Goal: Information Seeking & Learning: Learn about a topic

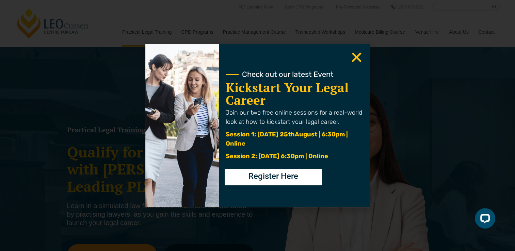
click at [354, 56] on use "Close" at bounding box center [357, 58] width 10 height 10
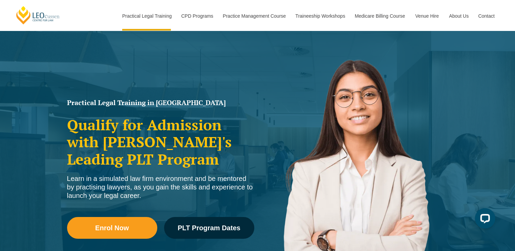
scroll to position [68, 0]
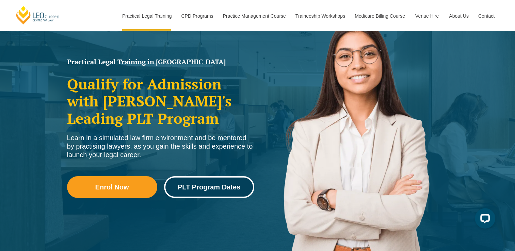
click at [188, 185] on span "PLT Program Dates" at bounding box center [209, 187] width 63 height 7
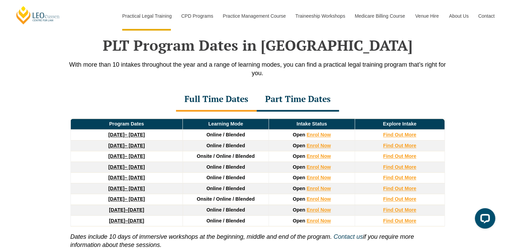
scroll to position [888, 0]
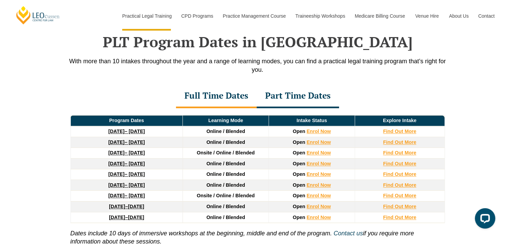
click at [290, 99] on div "Part Time Dates" at bounding box center [298, 96] width 82 height 24
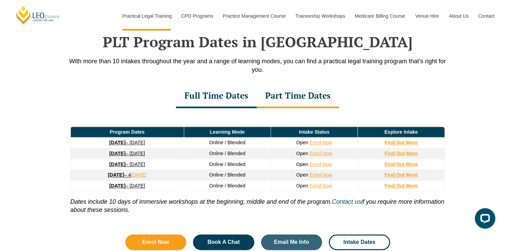
click at [121, 143] on strong "[DATE]" at bounding box center [117, 142] width 16 height 5
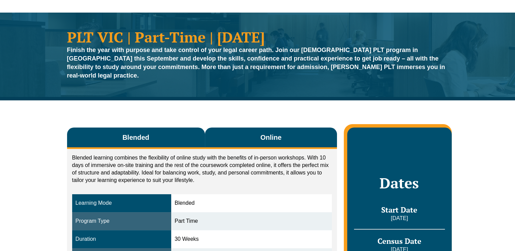
click at [278, 128] on button "Online" at bounding box center [271, 138] width 132 height 21
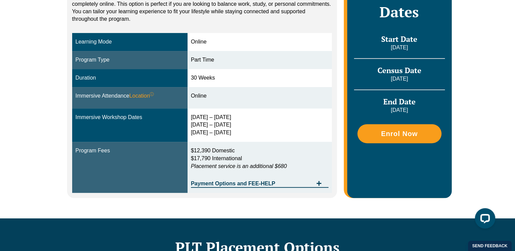
scroll to position [204, 0]
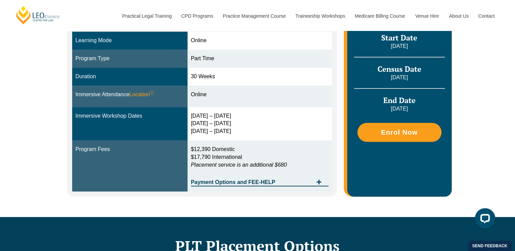
drag, startPoint x: 196, startPoint y: 109, endPoint x: 227, endPoint y: 108, distance: 30.7
click at [227, 112] on div "[DATE] – [DATE] [DATE] – [DATE] [DATE] – [DATE]" at bounding box center [260, 123] width 138 height 23
drag, startPoint x: 227, startPoint y: 108, endPoint x: 209, endPoint y: 117, distance: 20.1
click at [209, 117] on div "[DATE] – [DATE] [DATE] – [DATE] [DATE] – [DATE]" at bounding box center [260, 123] width 138 height 23
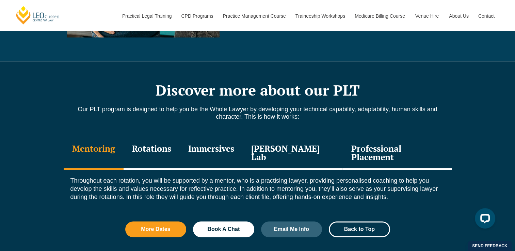
scroll to position [715, 0]
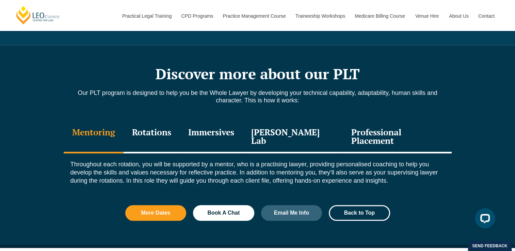
click at [170, 132] on div "Rotations" at bounding box center [152, 137] width 56 height 32
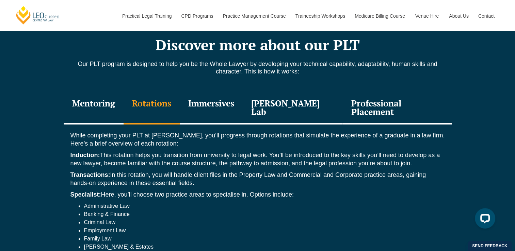
scroll to position [783, 0]
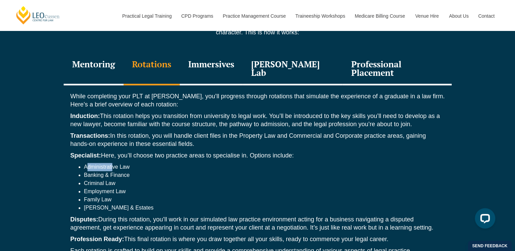
drag, startPoint x: 109, startPoint y: 152, endPoint x: 86, endPoint y: 151, distance: 22.5
click at [86, 163] on li "Administrative Law" at bounding box center [264, 167] width 361 height 8
drag, startPoint x: 86, startPoint y: 151, endPoint x: 101, endPoint y: 167, distance: 21.9
click at [101, 179] on li "Criminal Law" at bounding box center [264, 183] width 361 height 8
click at [219, 65] on div "Immersives" at bounding box center [211, 69] width 63 height 32
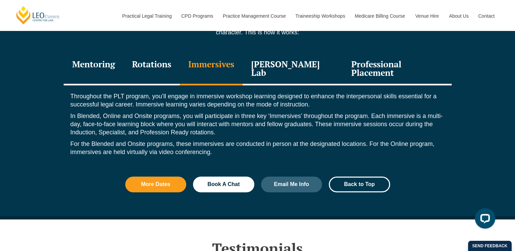
click at [267, 58] on div "[PERSON_NAME] Lab" at bounding box center [293, 69] width 100 height 32
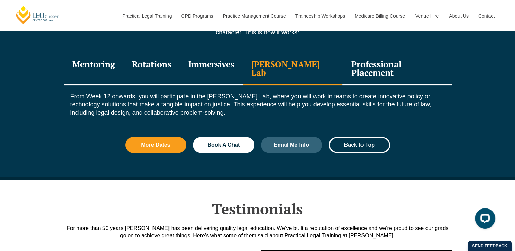
click at [355, 59] on div "Professional Placement" at bounding box center [397, 69] width 109 height 32
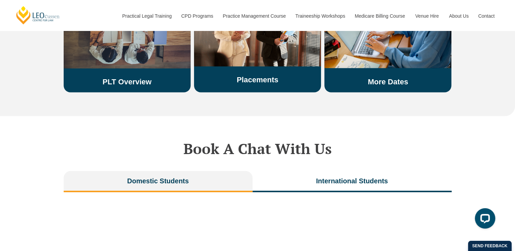
scroll to position [1226, 0]
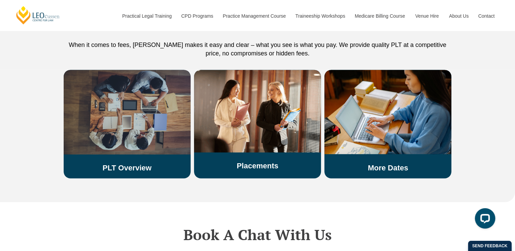
click at [124, 163] on link "PLT Overview" at bounding box center [127, 167] width 49 height 9
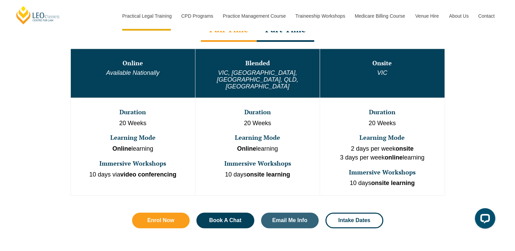
click at [284, 33] on div "Part Time" at bounding box center [286, 30] width 58 height 24
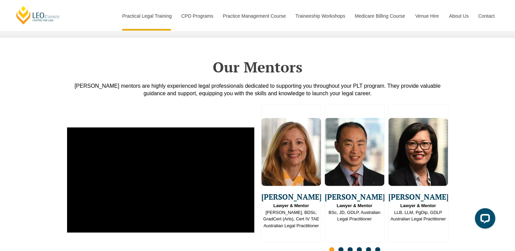
scroll to position [1669, 0]
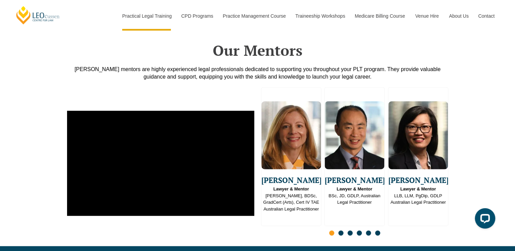
click at [340, 231] on span "Go to slide 2" at bounding box center [341, 233] width 5 height 5
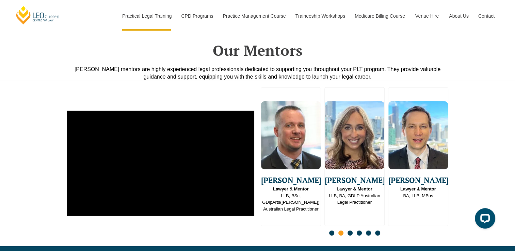
click at [351, 231] on span "Go to slide 3" at bounding box center [350, 233] width 5 height 5
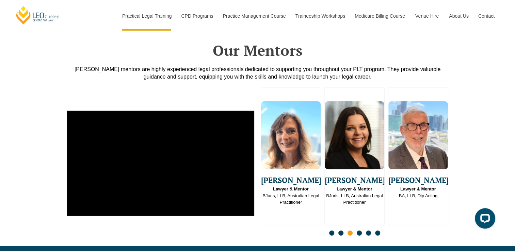
click at [359, 231] on span "Go to slide 4" at bounding box center [359, 233] width 5 height 5
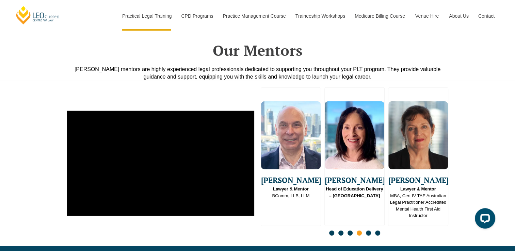
click at [371, 230] on div "Slides" at bounding box center [354, 234] width 187 height 8
click at [377, 231] on span "Go to slide 6" at bounding box center [377, 233] width 5 height 5
